Goal: Task Accomplishment & Management: Use online tool/utility

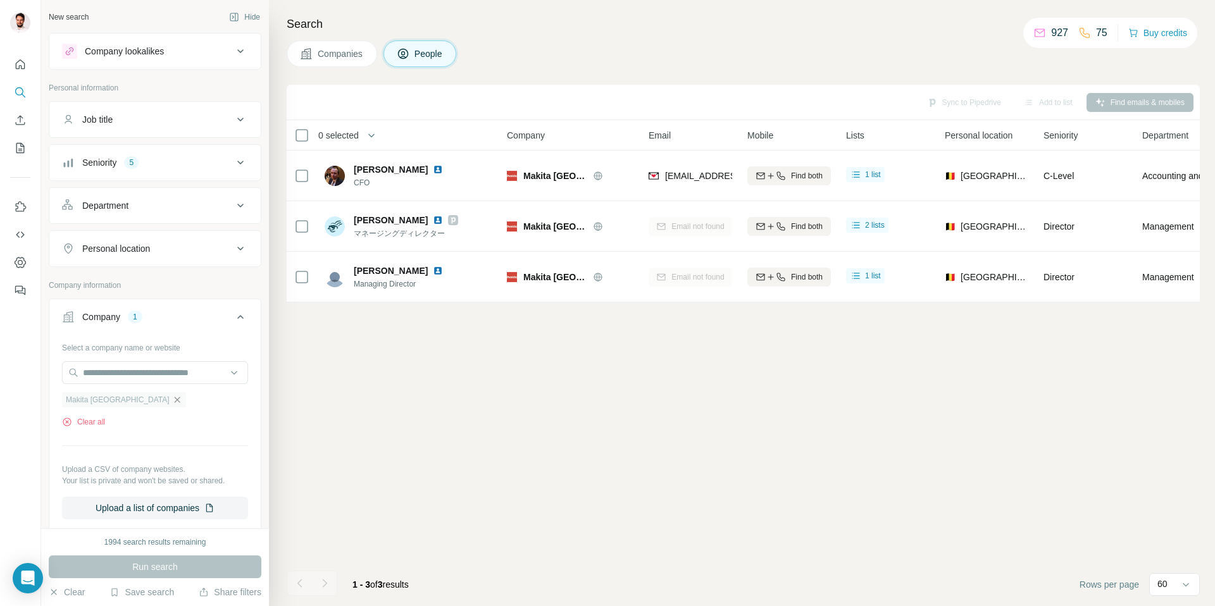
click at [174, 402] on icon "button" at bounding box center [177, 400] width 6 height 6
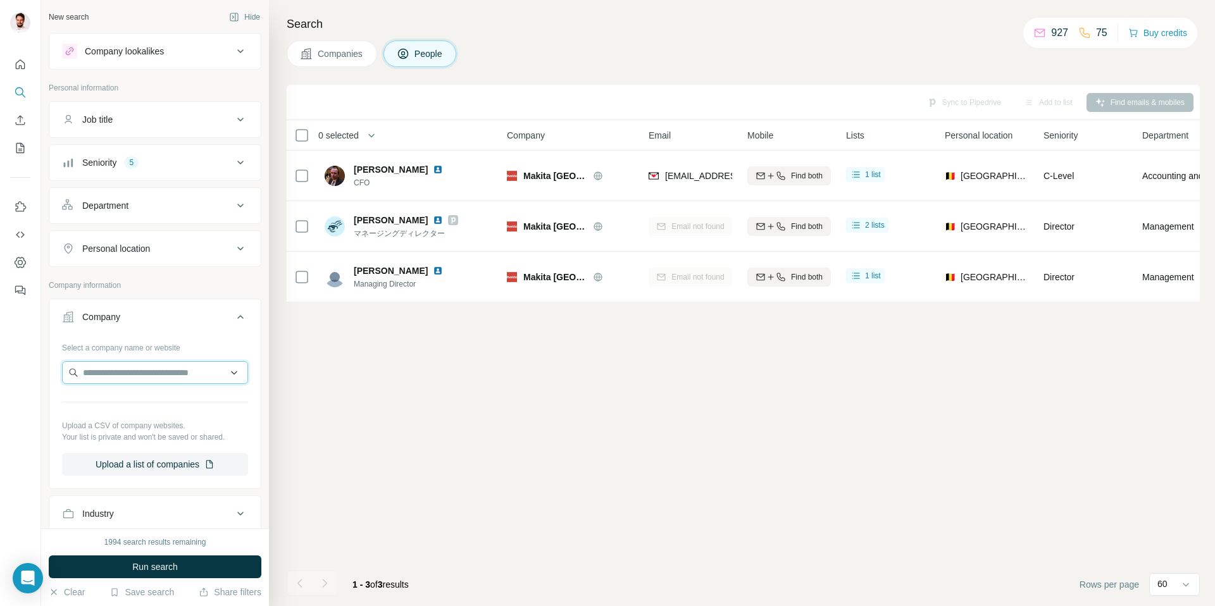
click at [134, 378] on input "text" at bounding box center [155, 372] width 186 height 23
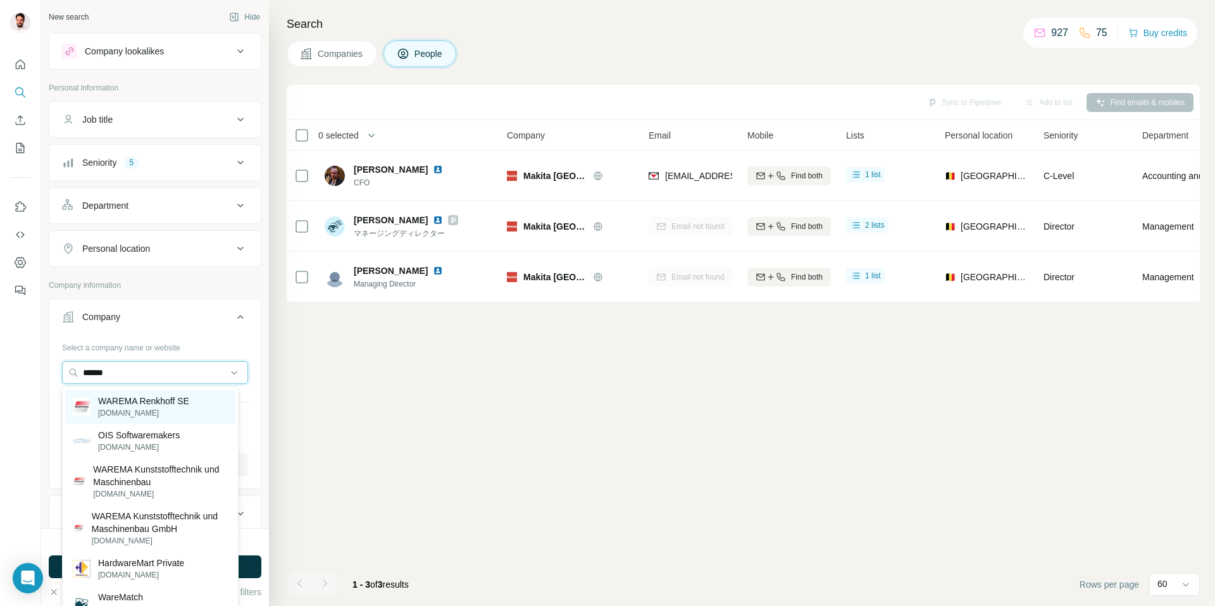
type input "******"
click at [167, 404] on p "WAREMA Renkhoff SE" at bounding box center [143, 401] width 91 height 13
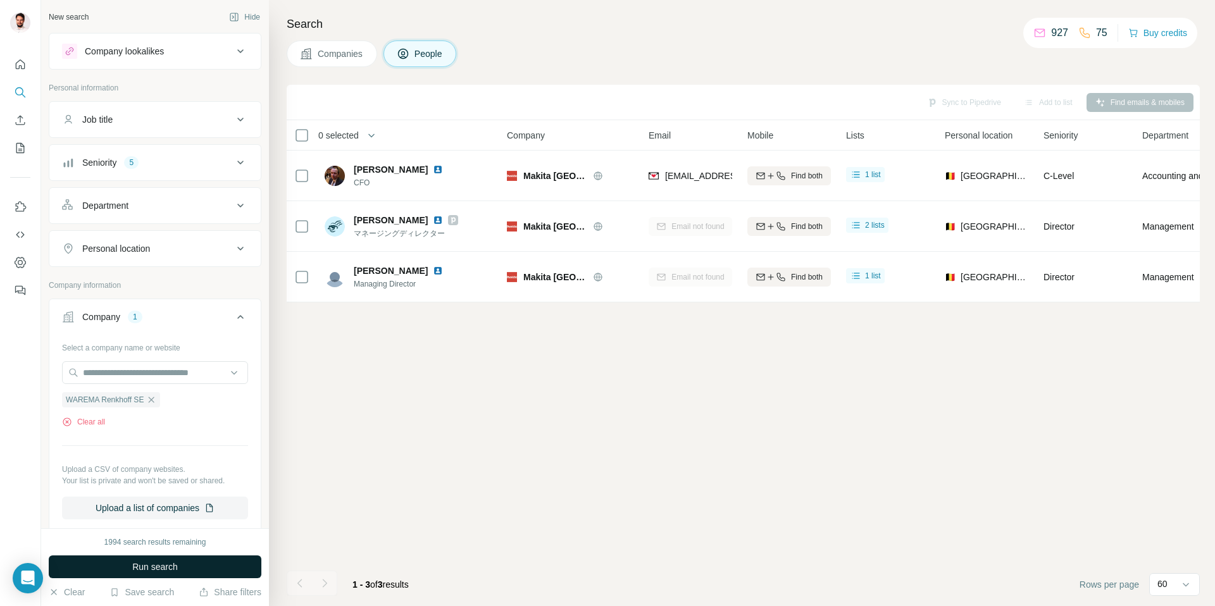
click at [151, 572] on span "Run search" at bounding box center [155, 566] width 46 height 13
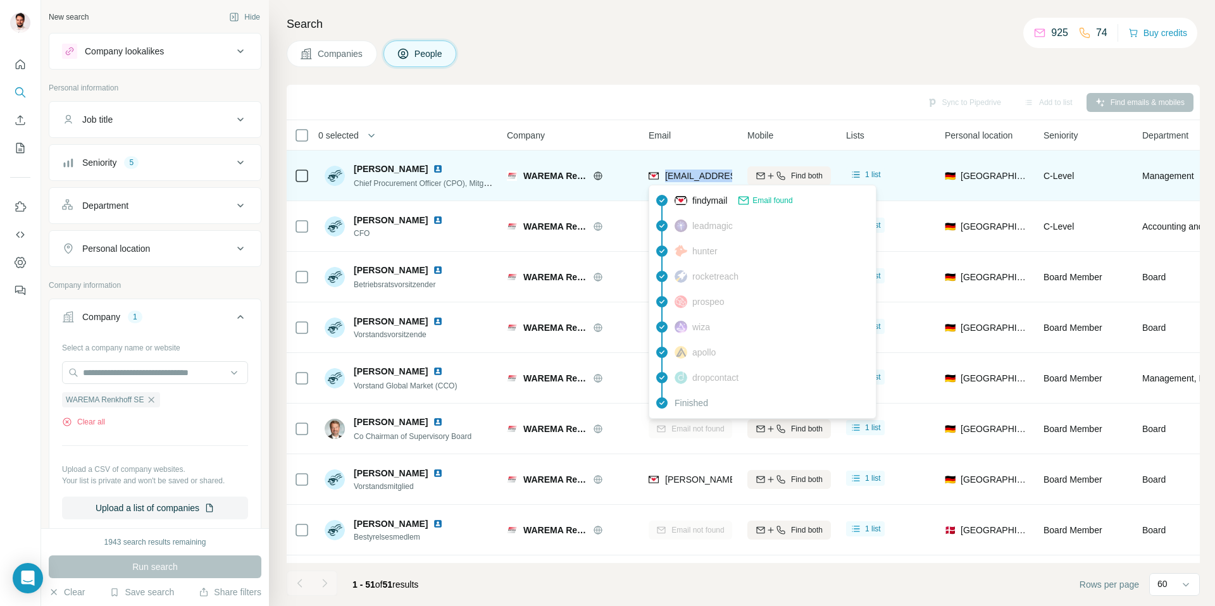
drag, startPoint x: 663, startPoint y: 176, endPoint x: 719, endPoint y: 182, distance: 56.5
click at [719, 182] on div "[EMAIL_ADDRESS][PERSON_NAME][DOMAIN_NAME]" at bounding box center [762, 176] width 229 height 13
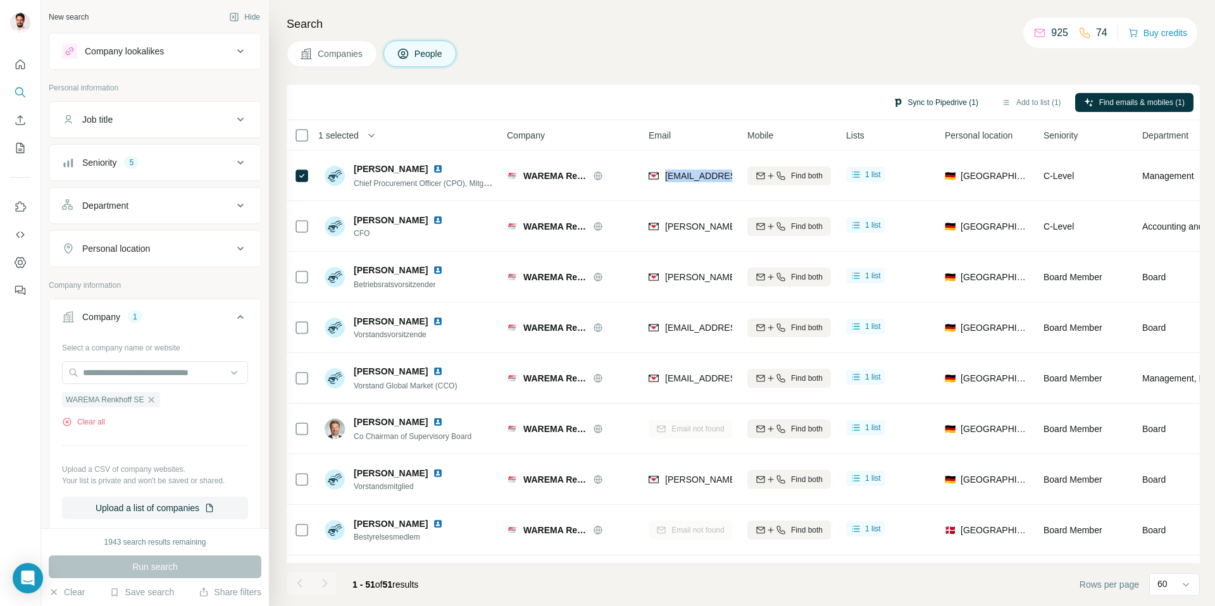
click at [906, 94] on button "Sync to Pipedrive (1)" at bounding box center [935, 102] width 103 height 19
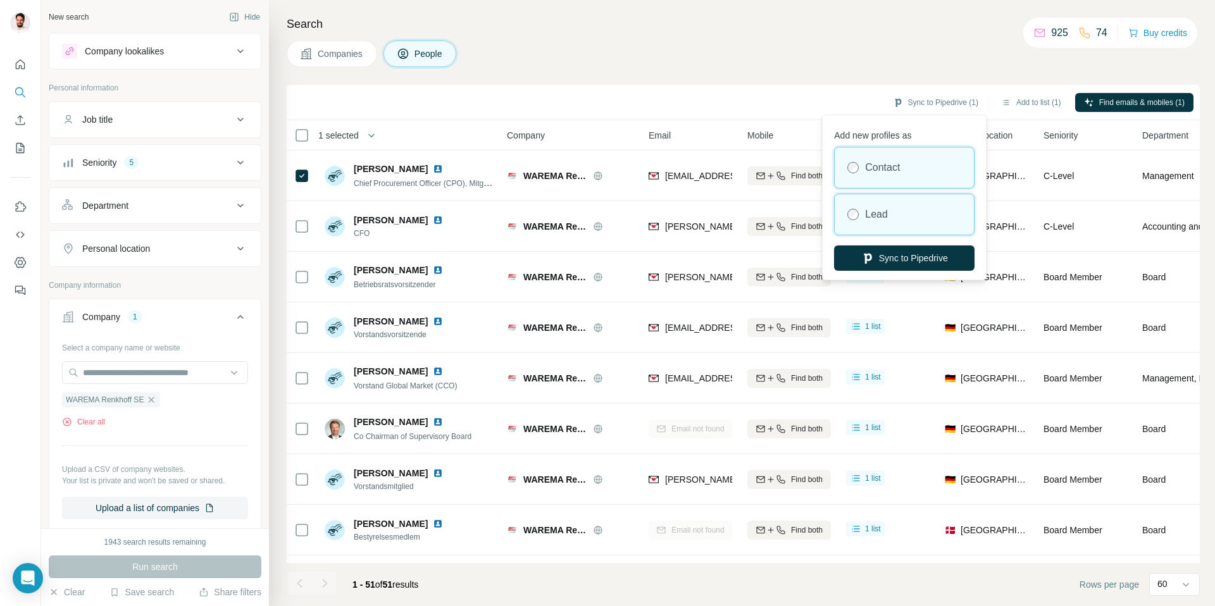
click at [870, 218] on label "Lead" at bounding box center [876, 214] width 23 height 15
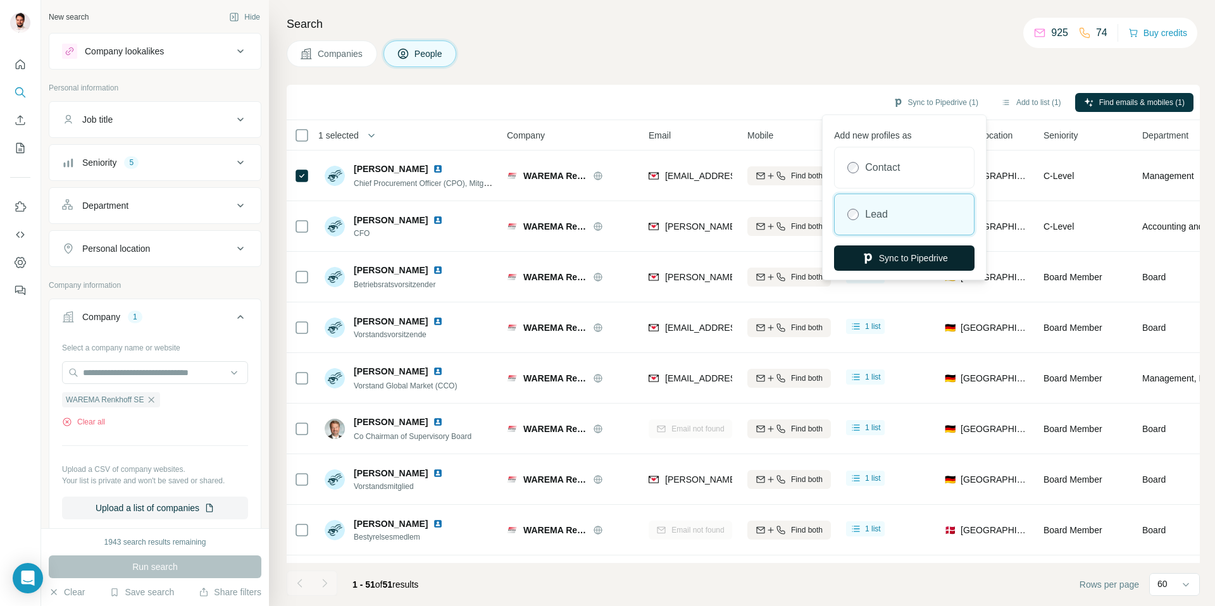
click at [886, 262] on button "Sync to Pipedrive" at bounding box center [904, 257] width 140 height 25
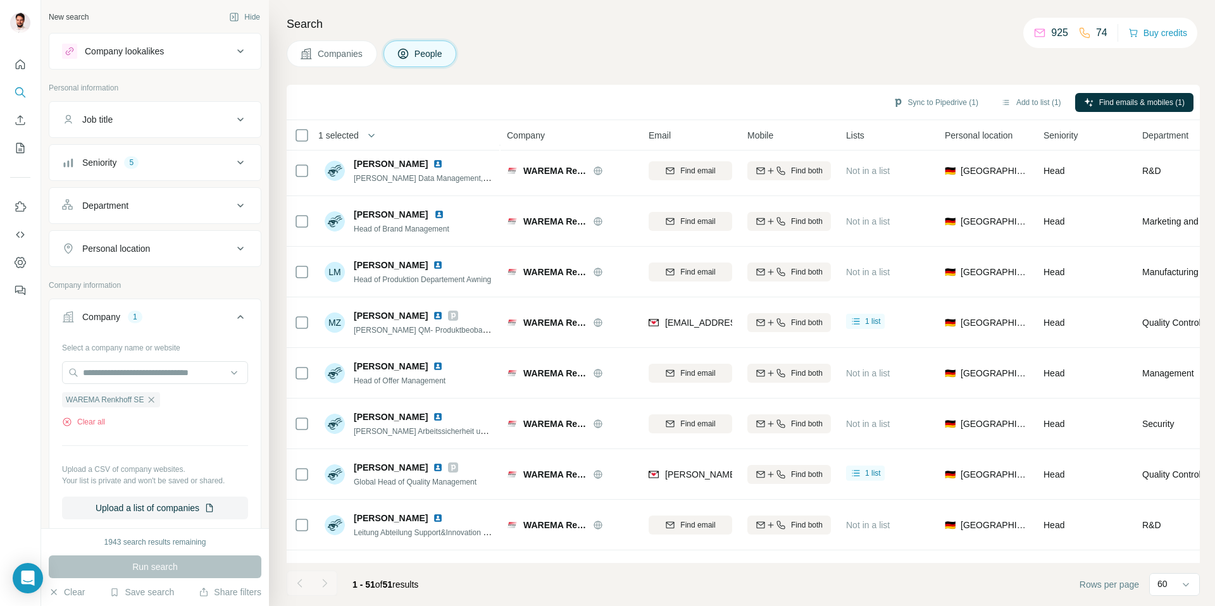
scroll to position [1068, 0]
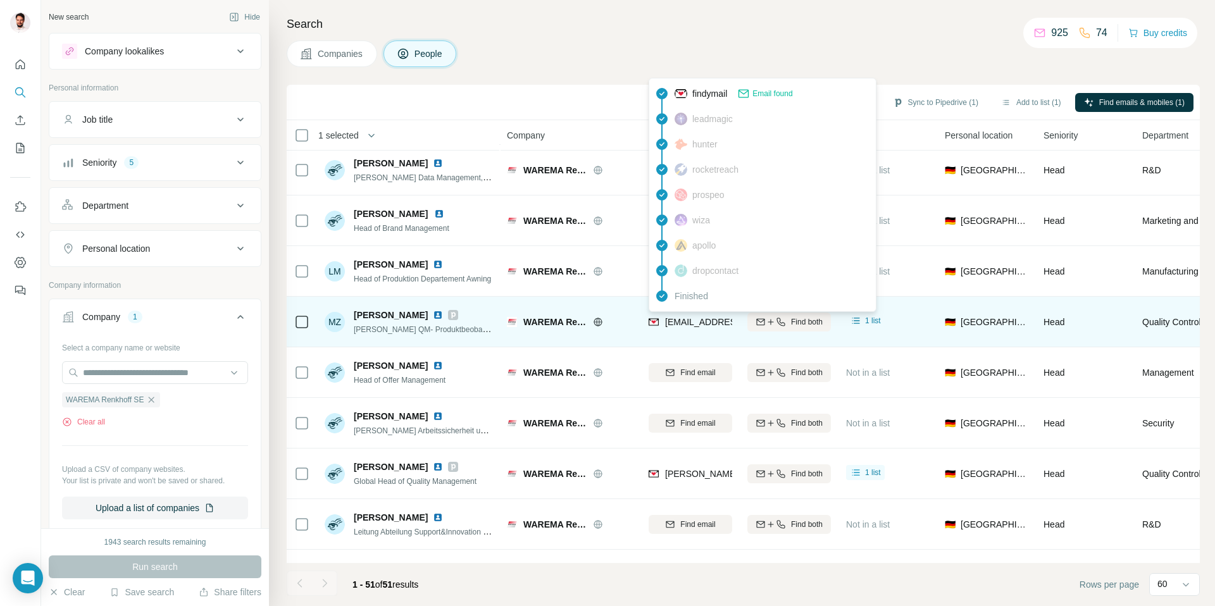
click at [669, 324] on span "[EMAIL_ADDRESS][DOMAIN_NAME]" at bounding box center [740, 322] width 150 height 10
click at [669, 321] on span "[EMAIL_ADDRESS][DOMAIN_NAME]" at bounding box center [740, 322] width 150 height 10
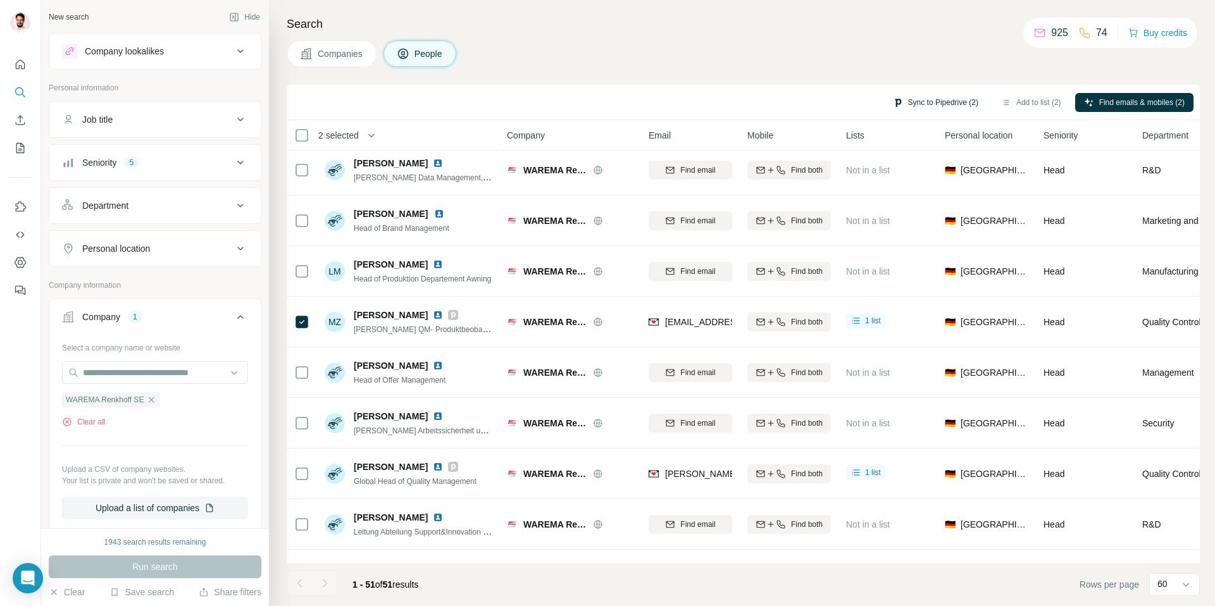
click at [912, 106] on button "Sync to Pipedrive (2)" at bounding box center [935, 102] width 103 height 19
click at [941, 105] on button "Sync to Pipedrive (3)" at bounding box center [935, 102] width 103 height 19
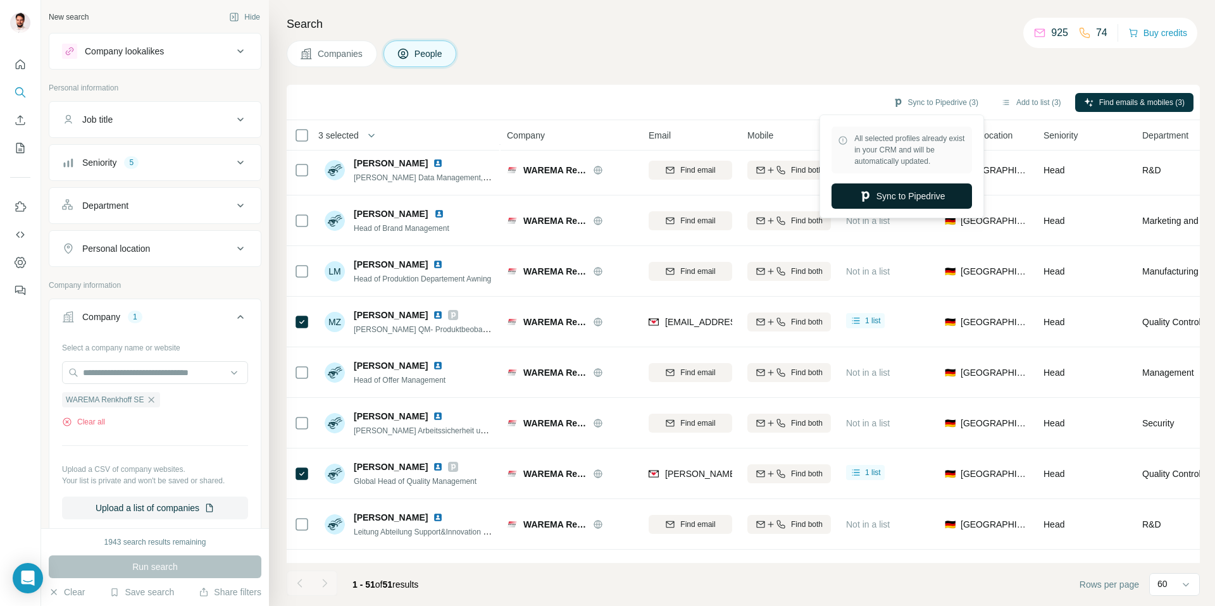
click at [896, 201] on button "Sync to Pipedrive" at bounding box center [901, 195] width 140 height 25
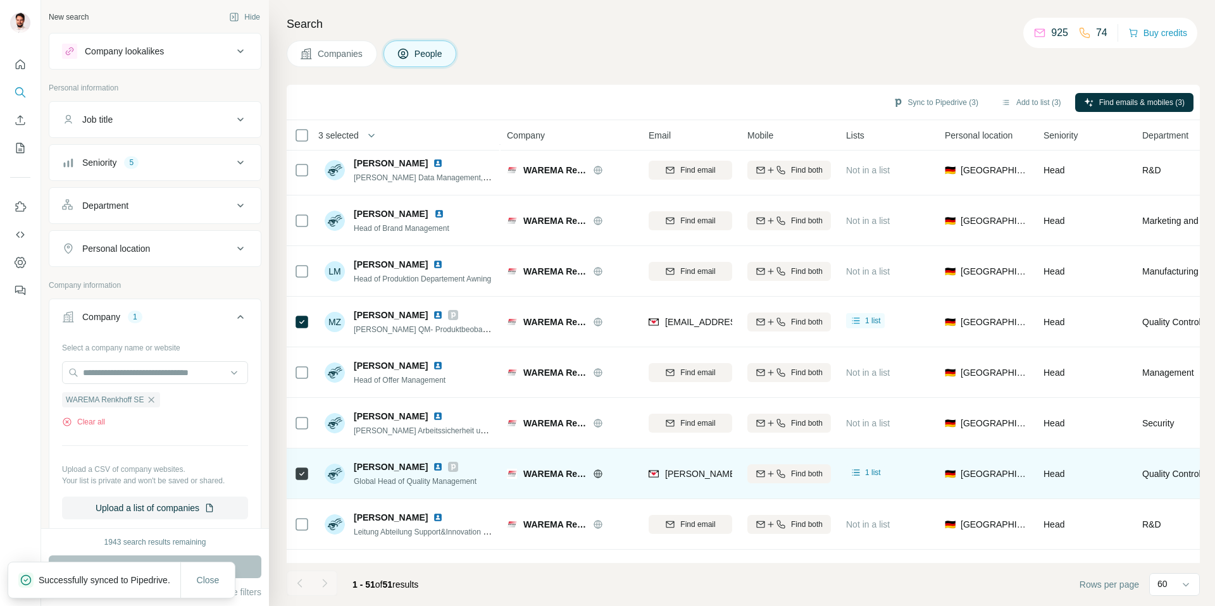
click at [449, 466] on icon at bounding box center [453, 467] width 8 height 10
